Goal: Communication & Community: Answer question/provide support

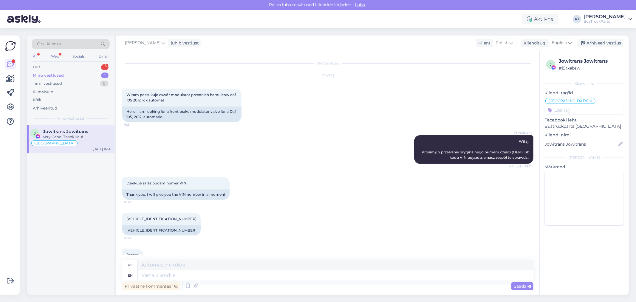
scroll to position [360, 0]
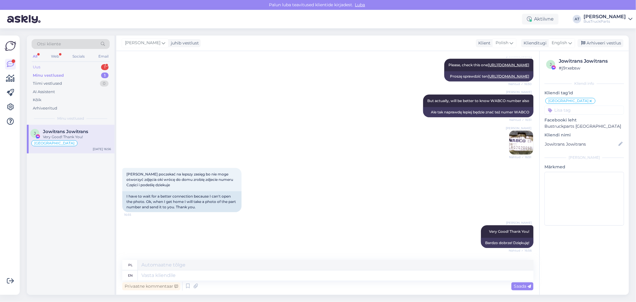
click at [84, 69] on div "Uus 1" at bounding box center [71, 67] width 78 height 8
click at [63, 139] on div "Para fazer o pagamento e avançar com o envio" at bounding box center [77, 139] width 68 height 11
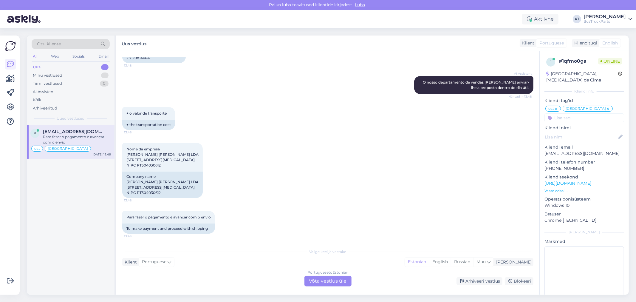
scroll to position [3956, 0]
click at [141, 63] on div "I need a proposal with 2 x 20814604" at bounding box center [153, 55] width 63 height 16
copy div "20814604"
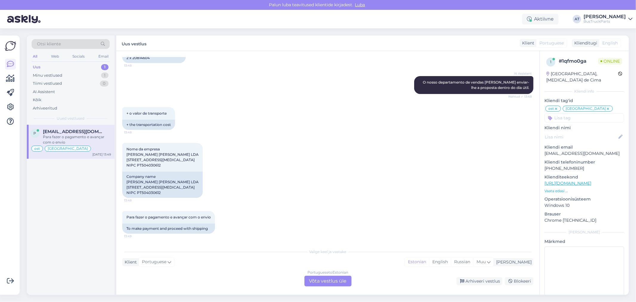
click at [157, 63] on div "I need a proposal with 2 x 20814604" at bounding box center [153, 55] width 63 height 16
copy div "I need a proposal with"
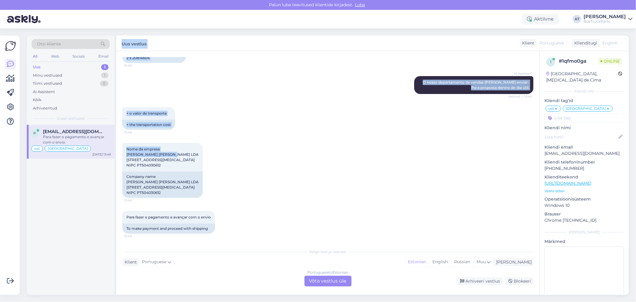
drag, startPoint x: 175, startPoint y: 210, endPoint x: 114, endPoint y: 210, distance: 60.8
click at [114, 210] on div "Otsi kliente All Web Socials Email Uus 1 Minu vestlused 1 Tiimi vestlused 0 AI …" at bounding box center [328, 164] width 602 height 259
click at [273, 204] on div "Nome da empresa [PERSON_NAME] [PERSON_NAME] LDA [STREET_ADDRESS][MEDICAL_DATA] …" at bounding box center [327, 170] width 411 height 68
click at [176, 171] on div "Nome da empresa [PERSON_NAME] [PERSON_NAME] LDA [STREET_ADDRESS][MEDICAL_DATA] …" at bounding box center [162, 157] width 80 height 29
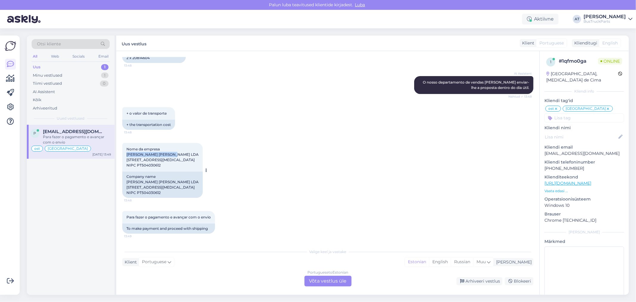
drag, startPoint x: 167, startPoint y: 211, endPoint x: 125, endPoint y: 210, distance: 42.0
click at [125, 171] on div "Nome da empresa [PERSON_NAME] [PERSON_NAME] LDA [STREET_ADDRESS][MEDICAL_DATA] …" at bounding box center [162, 157] width 80 height 29
copy span "[PERSON_NAME] [PERSON_NAME] LDA"
click at [317, 274] on div "Portuguese to Estonian" at bounding box center [327, 271] width 41 height 5
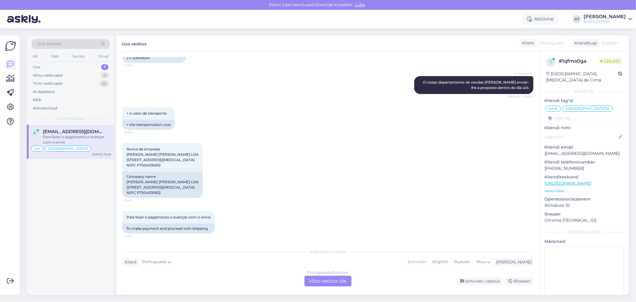
scroll to position [4113, 0]
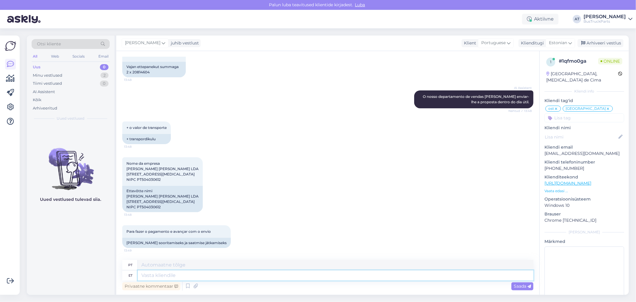
click at [295, 276] on textarea at bounding box center [336, 275] width 396 height 10
type textarea "We ha"
type textarea "Nós"
type textarea "We have"
type textarea "Nós temos"
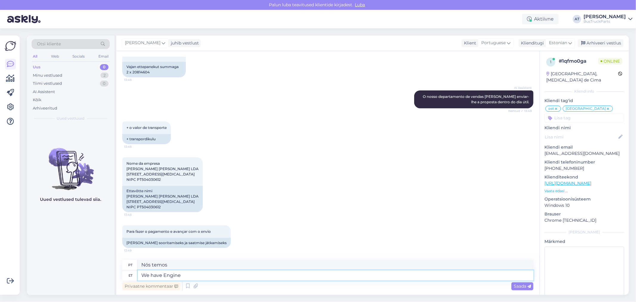
type textarea "We have Engine"
type textarea "Nós temos motor"
type textarea "We have Engine control"
type textarea "Temos controle do motor"
type textarea "We have Engine control unit"
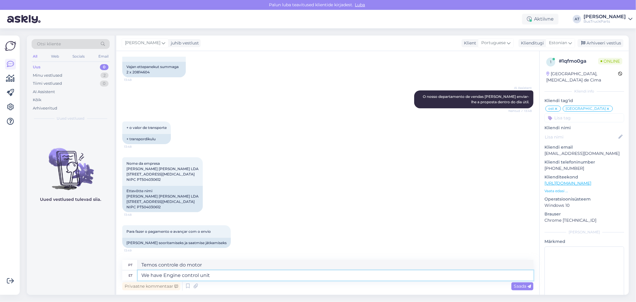
type textarea "Temos unidade de controle do motor"
paste textarea "20814604"
type textarea "We have Engine control unit 20814604"
type textarea "Temos a unidade de controle do motor 20814604"
click at [210, 275] on textarea "We have Engine control unit 20814604" at bounding box center [336, 275] width 396 height 10
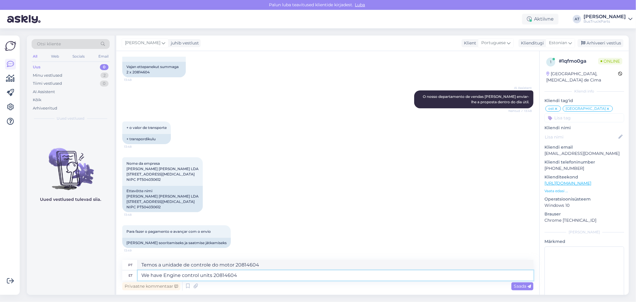
click at [237, 275] on textarea "We have Engine control units 20814604" at bounding box center [336, 275] width 396 height 10
type textarea "We have Engine control units 20814604,"
type textarea "Temos unidades de controle do motor 20814604"
type textarea "We have Engine control units 20814604, bu"
type textarea "Temos unidades de controle do motor 20814604,"
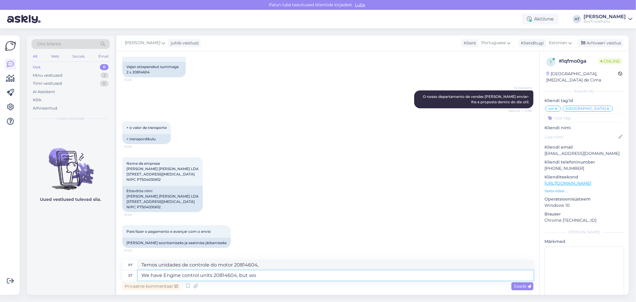
type textarea "We have Engine control units 20814604, but wot"
type textarea "Temos unidades de controle do motor 20814604, mas"
type textarea "We have Engine control units 20814604, but with"
type textarea "Temos unidades de controle do motor 20814604, mas com"
type textarea "We have Engine control units 20814604, but with newst nu"
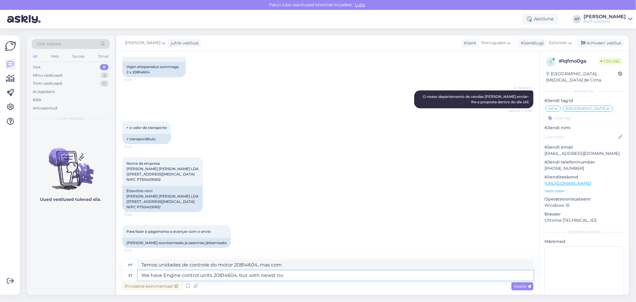
type textarea "Temos unidades de controle do motor 20814604, mas com novidades"
type textarea "We have Engine control units 20814604, but with new"
type textarea "Temos unidades de controle do motor 20814604, mas com novas"
type textarea "We have Engine control units 20814604, but with newer"
type textarea "Temos unidades de controle do motor 20814604, mas com mais novas"
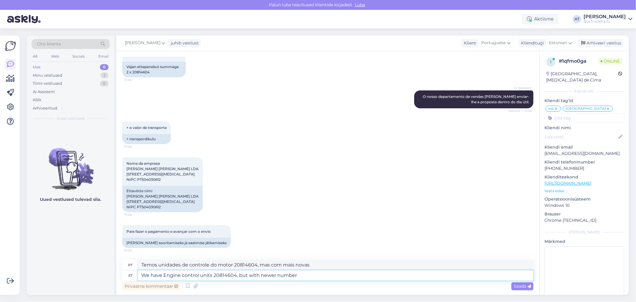
type textarea "We have Engine control units 20814604, but with newer numbers"
type textarea "Temos unidades de controle do motor 20814604, mas com um número mais recente"
type textarea "We have Engine control units 20814604, but with newer numbers..."
type textarea "Temos unidades de controle do motor 20814604, mas com numbers..."
type textarea "We have Engine control units 20814604, but with newer numbers ("
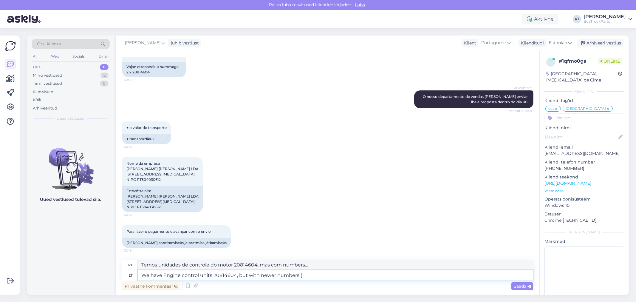
type textarea "Temos unidades de controle do motor 20814604, mas com números mais recentes"
type textarea "We have Engine control units 20814604, but with newer numbers (replacement nu"
type textarea "Temos unidades de controle do motor 20814604, mas com números mais recentes (su…"
type textarea "We have Engine control units 20814604, but with newer numbers (replacement numb…"
type textarea "Temos unidades de controle do motor 20814604, mas com números mais novos (númer…"
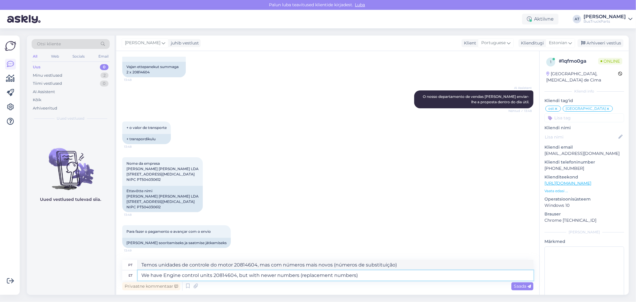
click at [385, 275] on textarea "We have Engine control units 20814604, but with newer numbers (replacement numb…" at bounding box center [336, 275] width 396 height 10
type textarea "We have Engine control units 20814604, but with newer numbers (replacement numb…"
type textarea "Temos unidades de controle do motor 20814604, mas com números mais novos (númer…"
type textarea "We have Engine control units 20814604, but with newer numbers (replacement numb…"
click at [522, 286] on span "Saada" at bounding box center [522, 285] width 17 height 5
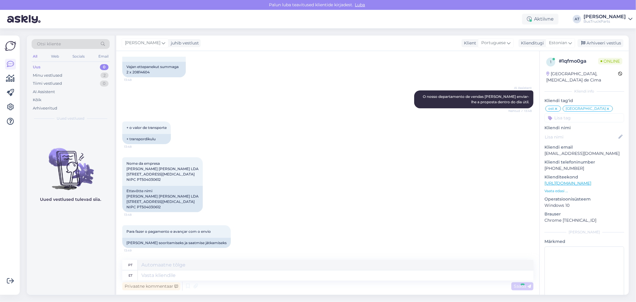
scroll to position [4160, 0]
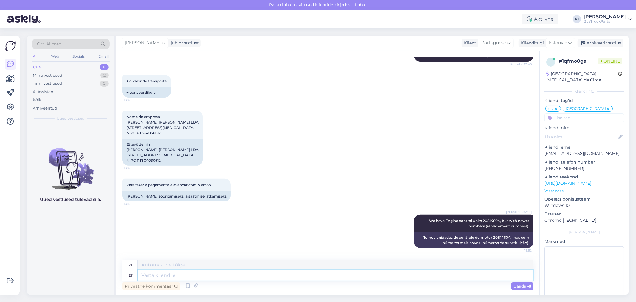
click at [323, 275] on textarea at bounding box center [336, 275] width 396 height 10
type textarea "We"
type textarea "Nós"
type textarea "We have"
type textarea "Nós temos"
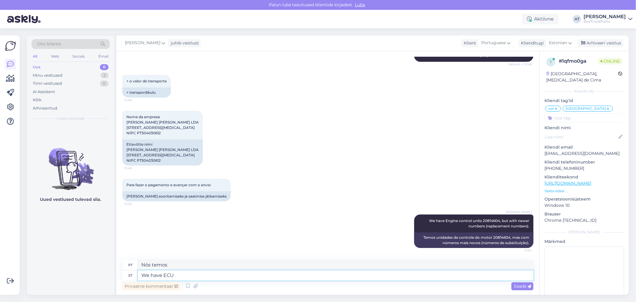
type textarea "We have ECUS"
type textarea "Temos ECUS"
type textarea "We have ECUs a"
type textarea "Temos ECUs"
type textarea "We have ECUs with"
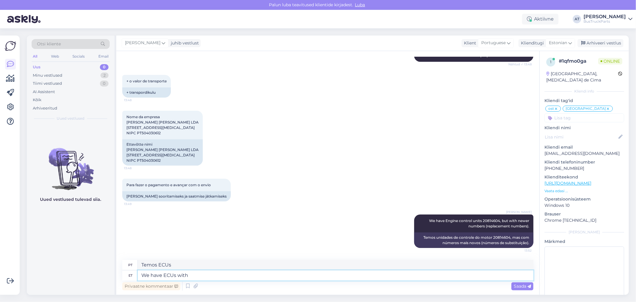
type textarea "Temos ECUs com"
type textarea "We have ECUs with vis"
type textarea "Temos ECUs com visual"
type textarea "We have ECUs with"
type textarea "Temos ECUs com"
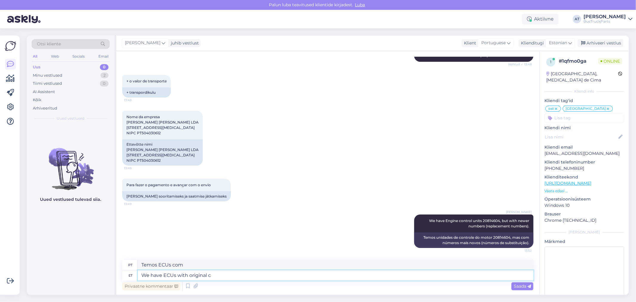
type textarea "We have ECUs with original co"
type textarea "Temos ECUs com originais"
type textarea "We have ECUs with original code"
type textarea "Temos ECUs com código original"
paste textarea "21300122"
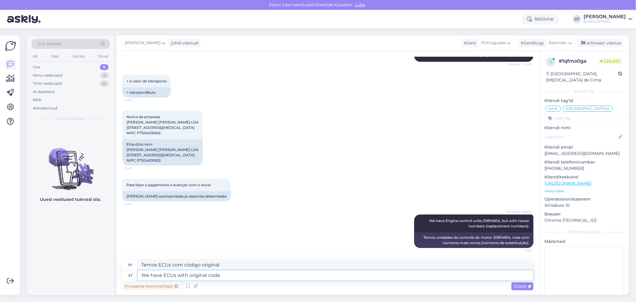
type textarea "We have ECUs with original code 21300122"
type textarea "Temos ECUs com código original 21300122"
type textarea "We have ECUs with original code 21300122,"
type textarea "Temos ECUs com código original 21300122,"
type textarea "We have ECUs with original code 21300122, which o"
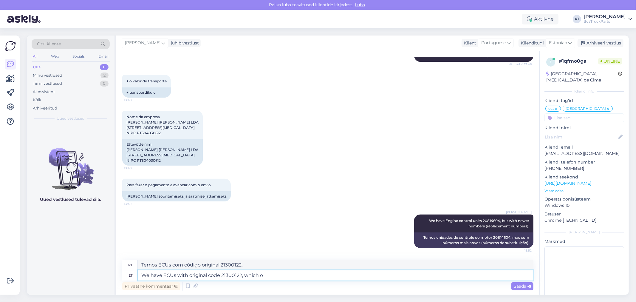
type textarea "Temos ECUs com código original 21300122, que"
type textarea "We have ECUs with original code 21300122, which os"
type textarea "Temos ECUs com código original 21300122, que são"
type textarea "We have ECUs with original code 21300122, which ois"
type textarea "Temos ECUs com código original 21300122, que foi"
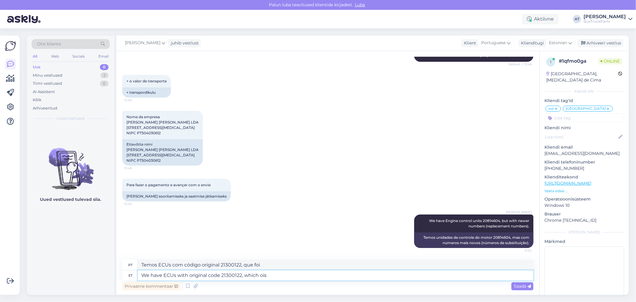
click at [297, 275] on textarea "We have ECUs with original code 21300122, which ois" at bounding box center [336, 275] width 396 height 10
type textarea "We have ECUs with original code 21300122, which"
type textarea "Temos ECUs com código original 21300122, que"
type textarea "We have ECUs with original code 21300122, which is a"
type textarea "Temos ECUs com código original 21300122, que é"
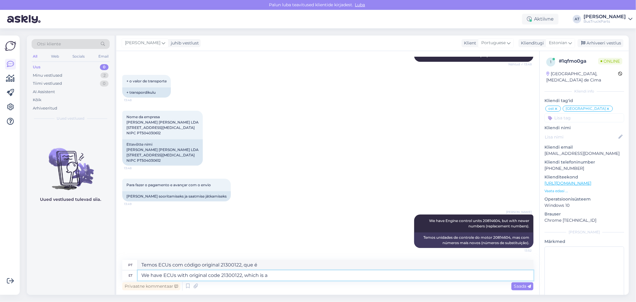
type textarea "We have ECUs with original code 21300122, which is a r"
type textarea "Temos ECUs com código original 21300122, que é um"
type textarea "We have ECUs with original code 21300122, which is a re"
type textarea "Temos ECUs com código original 21300122, que é uma re"
type textarea "We have ECUs with original code 21300122, which is a replasement nu"
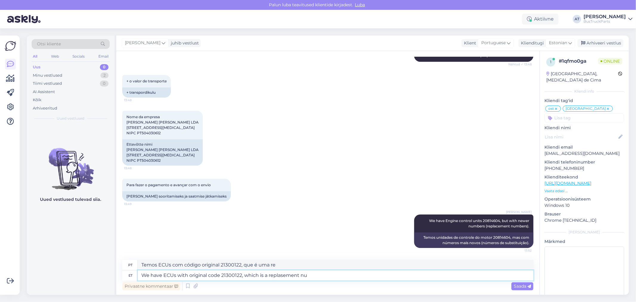
type textarea "Temos ECUs com código original 21300122, que é uma substituição"
type textarea "We have ECUs with original code 21300122, which is a replasement number f"
type textarea "Temos ECUs com código original 21300122, que é um número de substituição"
type textarea "We have ECUs with original code 21300122, which is a replasement number of"
type textarea "Temos ECUs com código original 21300122, que é um número de substituição de"
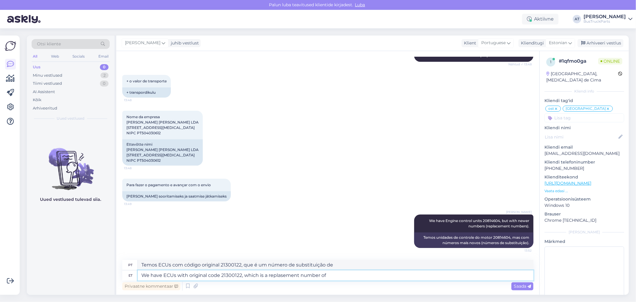
click at [392, 278] on textarea "We have ECUs with original code 21300122, which is a replasement number of" at bounding box center [336, 275] width 396 height 10
paste textarea "20814604"
type textarea "We have ECUs with original code 21300122, which is a replasement number of 2081…"
type textarea "Temos ECUs com código original 21300122, que é um número de substituição de 208…"
click at [264, 276] on textarea "We have ECUs with original code 21300122, which is a replasement number of 2081…" at bounding box center [336, 275] width 396 height 10
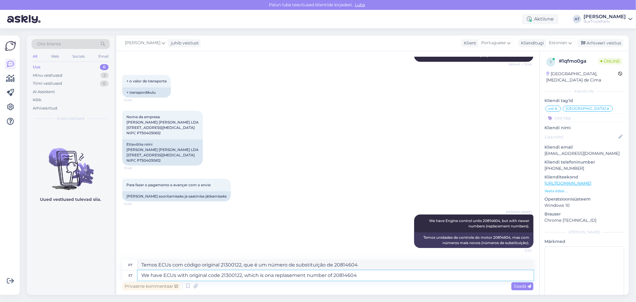
type textarea "We have ECUs with original code 21300122, which is onea replasement number of 2…"
type textarea "Temos ECUs com código original 21300122, que é o número de substituição 20814604"
type textarea "We have ECUs with original code 21300122, which is one a replasement number of …"
type textarea "Temos ECUs com código original 21300122, que é um número de substituição de 208…"
type textarea "We have ECUs with original code 21300122, which is one ofa replasement number o…"
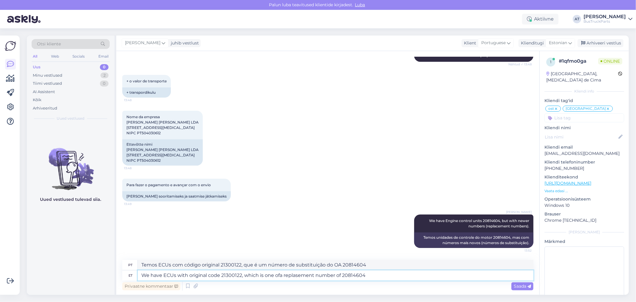
type textarea "Temos ECUs com código original 21300122, que é um dos números de substituição d…"
type textarea "We have ECUs with original code 21300122, which is one of replasement number of…"
type textarea "Temos ECUs com código original 21300122, que é um dos números de substituição 2…"
click at [332, 272] on textarea "We have ECUs with original code 21300122, which is one of replasement number of…" at bounding box center [336, 275] width 396 height 10
type textarea "We have ECUs with original code 21300122, which is one of replasement numbers o…"
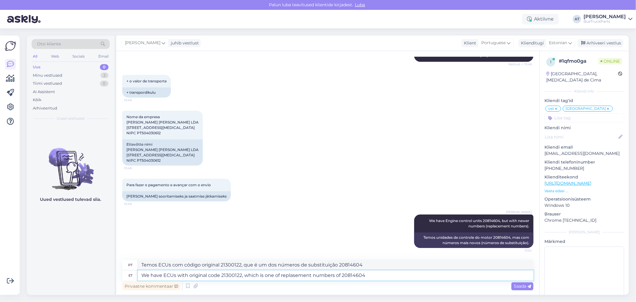
type textarea "Temos ECUs com código original 21300122, que é um dos números de substituição d…"
type textarea "We have ECUs with original code 21300122, which is one of replasement numbers o…"
click at [521, 286] on span "Saada" at bounding box center [522, 285] width 17 height 5
drag, startPoint x: 391, startPoint y: 276, endPoint x: 430, endPoint y: 273, distance: 38.9
click at [392, 277] on textarea "We have ECUs with original code 21300122, which is one of replasement numbers o…" at bounding box center [336, 275] width 396 height 10
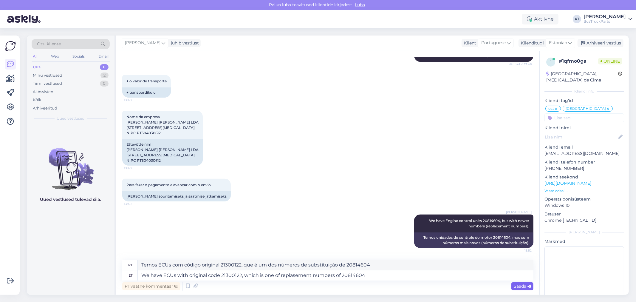
click at [527, 288] on div "Saada" at bounding box center [522, 286] width 22 height 8
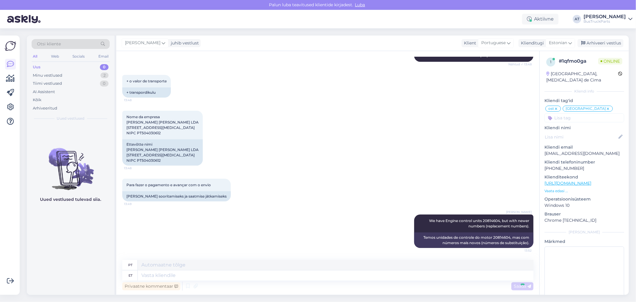
scroll to position [4206, 0]
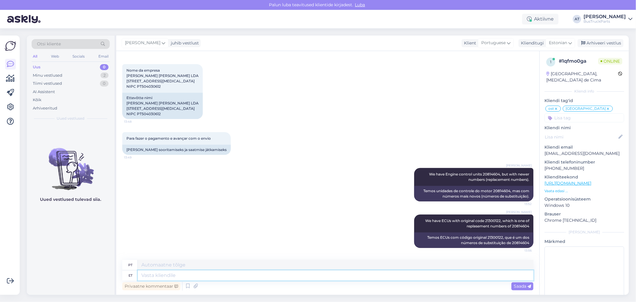
click at [442, 277] on textarea at bounding box center [336, 275] width 396 height 10
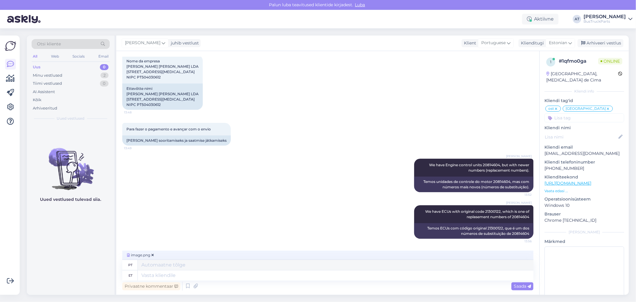
click at [515, 281] on div "Privaatne kommentaar Saada" at bounding box center [327, 285] width 411 height 11
click at [516, 285] on span "Saada" at bounding box center [522, 285] width 17 height 5
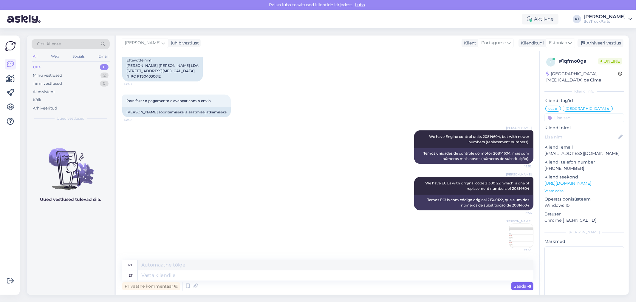
scroll to position [4244, 0]
click at [593, 150] on p "[EMAIL_ADDRESS][DOMAIN_NAME]" at bounding box center [584, 153] width 80 height 6
copy p "[EMAIL_ADDRESS][DOMAIN_NAME]"
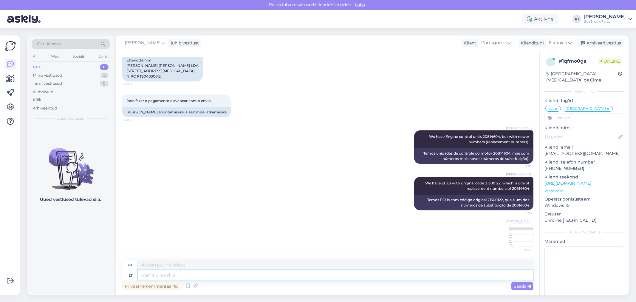
click at [372, 276] on textarea at bounding box center [336, 275] width 396 height 10
click at [318, 273] on textarea at bounding box center [336, 275] width 396 height 10
type textarea "Usually, t"
type textarea "Geralmente,"
type textarea "Usually, this nu"
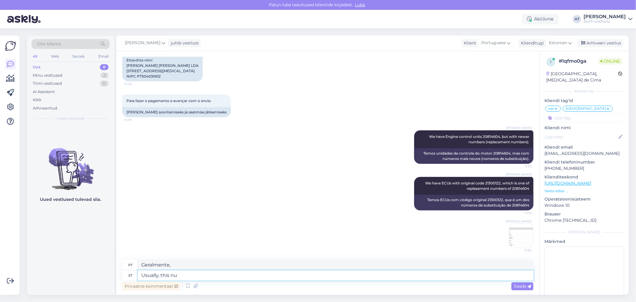
type textarea "Geralmente, isso"
type textarea "Usually, this number s"
type textarea "Geralmente esse número"
type textarea "Usually, this number must b"
type textarea "Normalmente, esse número deve"
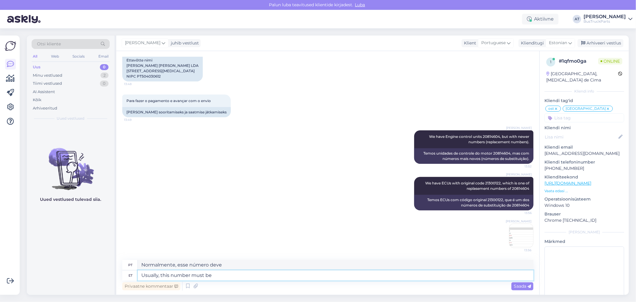
type textarea "Usually, this number must be t"
type textarea "Normalmente, esse número deve ser"
type textarea "Usually, this number must be the"
type textarea "Normalmente, esse número deve ser o"
type textarea "Usually, this number must be the same o"
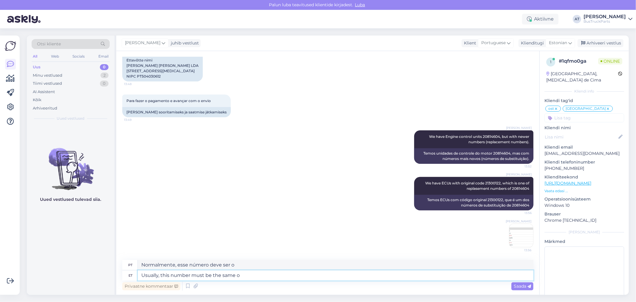
type textarea "Normalmente, esse número deve ser o mesmo"
type textarea "Usually, this number must be the same or"
type textarea "Normalmente, esse número deve ser o mesmo ou"
type textarea "Usually, this number must be the same or higher"
type textarea "Normalmente, esse número deve ser igual ou maior"
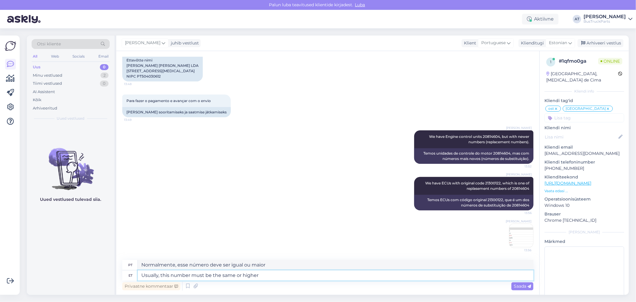
scroll to position [4253, 0]
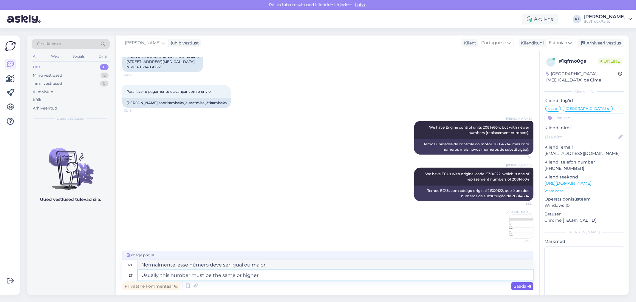
type textarea "Usually, this number must be the same or higher"
click at [526, 286] on span "Saada" at bounding box center [522, 285] width 17 height 5
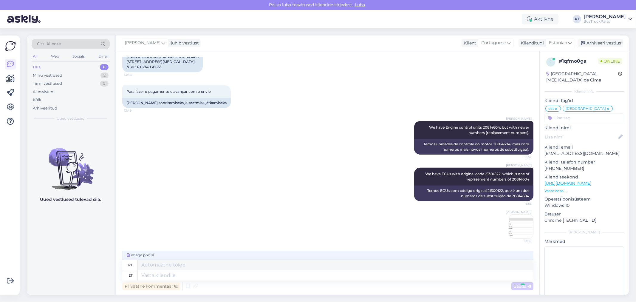
scroll to position [4317, 0]
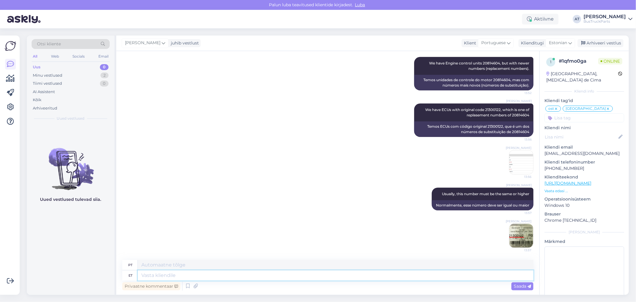
click at [421, 275] on textarea at bounding box center [336, 275] width 396 height 10
type textarea "But"
type textarea "Mas"
type textarea "But not"
type textarea "Mas não"
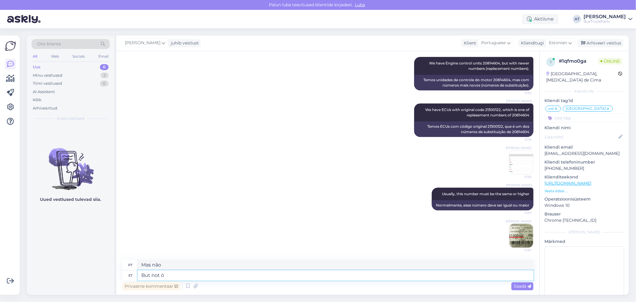
type textarea "But not öo"
type textarea "Mas não esta noite"
type textarea "But not"
type textarea "Mas não"
type textarea "But not lower f"
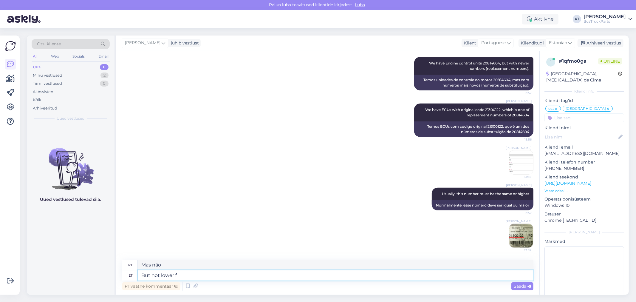
type textarea "Mas não mais baixo"
type textarea "But not lower for sur"
type textarea "Mas não inferior para"
type textarea "But not lower for sure!"
type textarea "Mas não mais baixo, com certeza!"
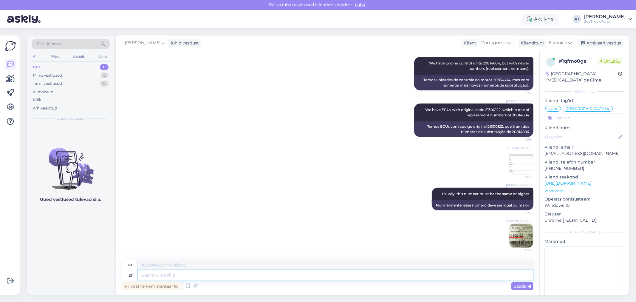
click at [349, 272] on textarea at bounding box center [336, 275] width 396 height 10
type textarea "Please, se"
type textarea "Por favor,"
type textarea "Please, see o"
type textarea "Por favor, isso"
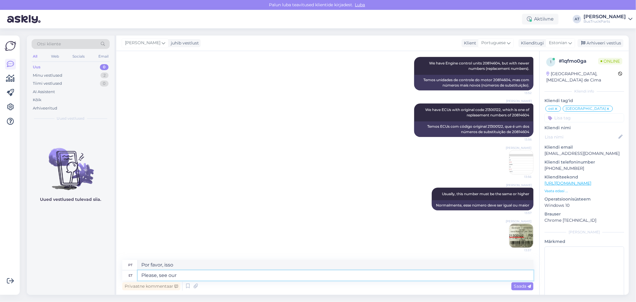
type textarea "Please, see our o"
type textarea "Por favor, veja nosso"
type textarea "Please, see our offer b"
type textarea "Por favor, veja nossa oferta"
type textarea "Please, see our offer below"
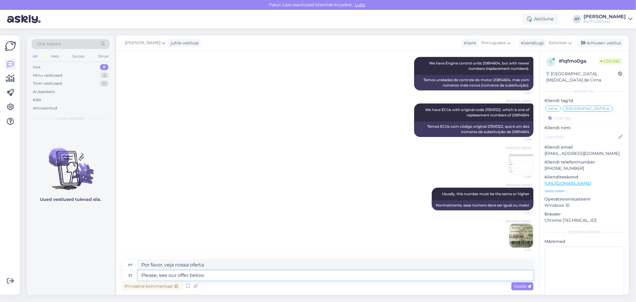
type textarea "Por favor, veja nossa oferta abaixo"
click at [520, 280] on textarea "Please, see our offer below" at bounding box center [336, 275] width 396 height 10
type textarea "Please, see our offer below"
click at [519, 283] on span "Saada" at bounding box center [522, 285] width 17 height 5
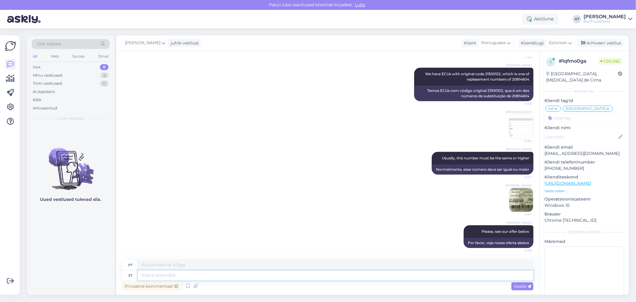
click at [363, 272] on textarea at bounding box center [336, 275] width 396 height 10
click at [197, 286] on icon at bounding box center [195, 285] width 8 height 9
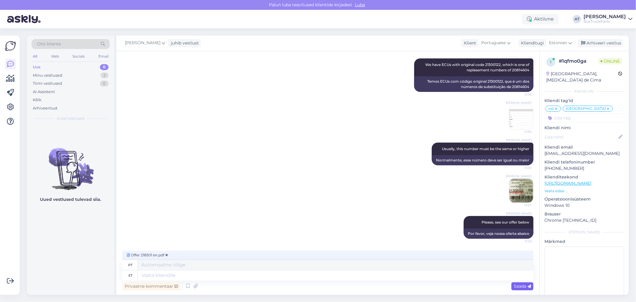
click at [526, 288] on span "Saada" at bounding box center [522, 285] width 17 height 5
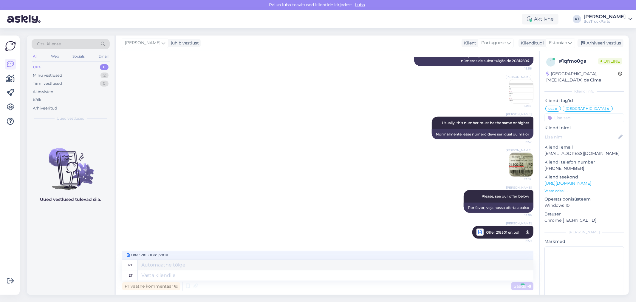
scroll to position [4379, 0]
